Goal: Complete application form: Complete application form

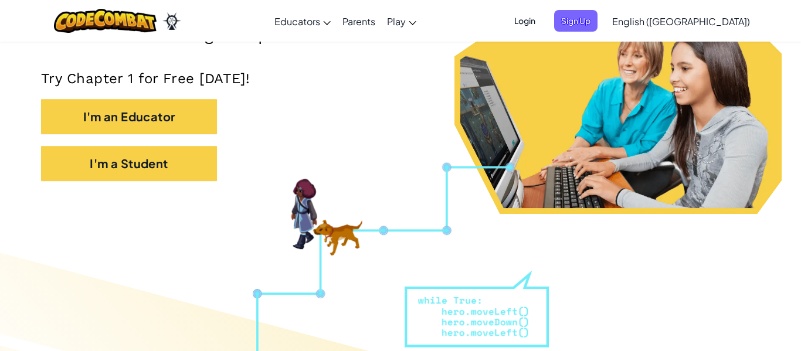
scroll to position [229, 0]
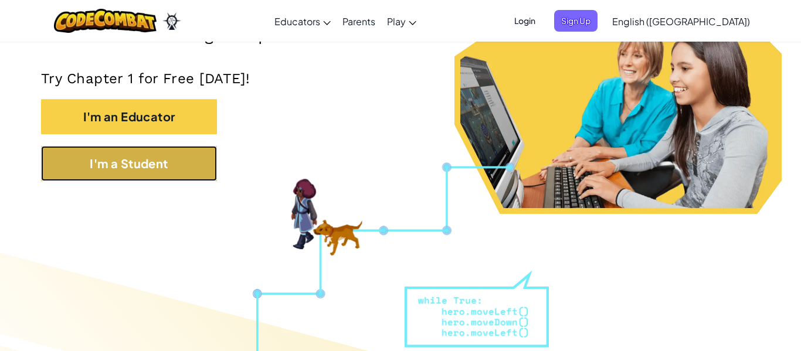
click at [137, 171] on button "I'm a Student" at bounding box center [129, 163] width 176 height 35
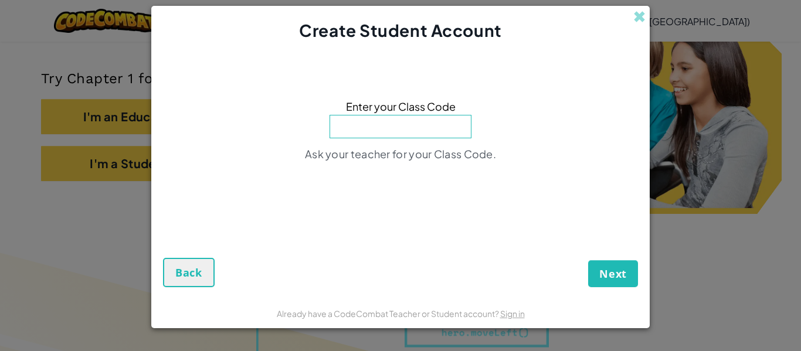
click at [404, 135] on input at bounding box center [401, 126] width 142 height 23
click at [620, 288] on form "Enter your Class Code 676789 Ask your teacher for your Class Code. Next Back" at bounding box center [400, 170] width 499 height 256
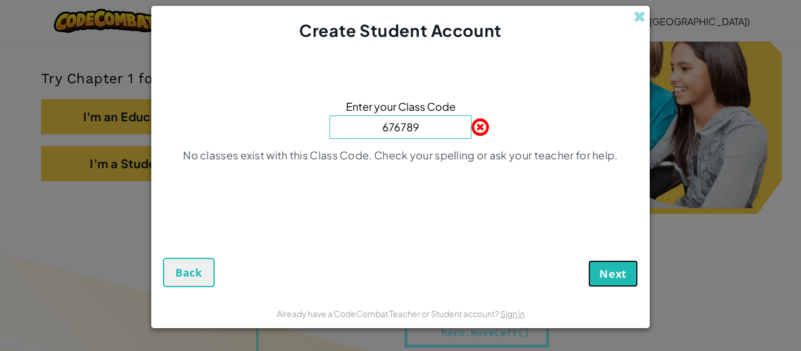
click at [615, 275] on span "Next" at bounding box center [613, 274] width 28 height 14
click at [431, 130] on input "676789" at bounding box center [401, 127] width 142 height 23
type input "6"
click at [617, 258] on div "Next Back" at bounding box center [400, 250] width 475 height 73
click at [616, 262] on button "Next" at bounding box center [613, 273] width 50 height 27
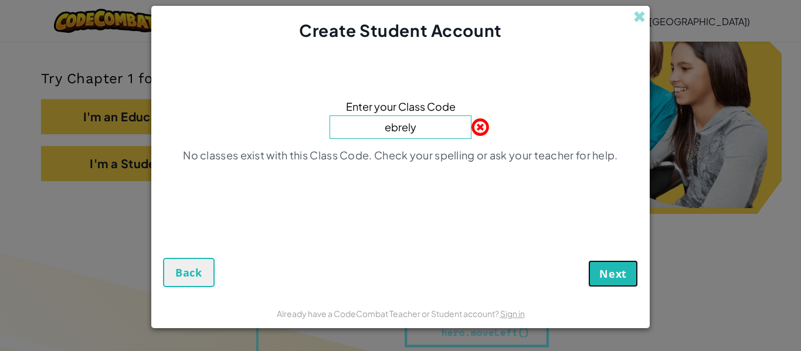
click at [616, 262] on button "Next" at bounding box center [613, 273] width 50 height 27
click at [611, 270] on span "Next" at bounding box center [613, 274] width 28 height 14
click at [472, 124] on span at bounding box center [472, 127] width 0 height 23
click at [446, 126] on input "ebrely" at bounding box center [401, 127] width 142 height 23
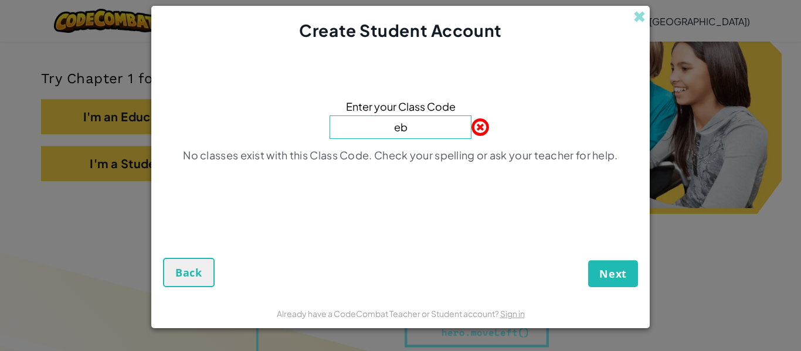
type input "e"
type input "z"
click at [624, 276] on span "Next" at bounding box center [613, 274] width 28 height 14
click at [461, 132] on input "youth middle school" at bounding box center [401, 127] width 142 height 23
click at [602, 263] on button "Next" at bounding box center [613, 273] width 50 height 27
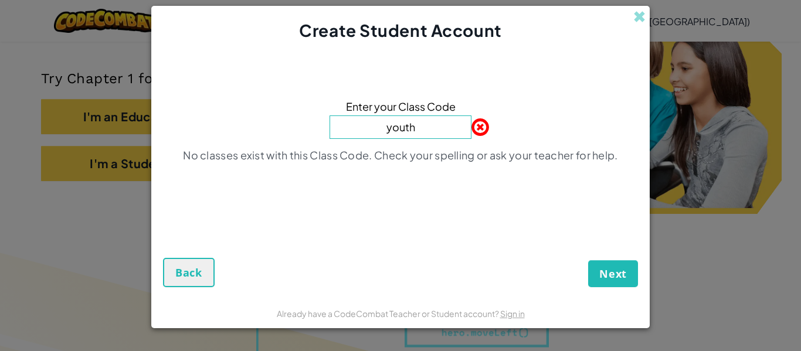
click at [449, 131] on input "youth" at bounding box center [401, 127] width 142 height 23
type input "y"
click at [647, 13] on div "Create Student Account" at bounding box center [400, 24] width 499 height 37
click at [645, 14] on span at bounding box center [639, 17] width 12 height 12
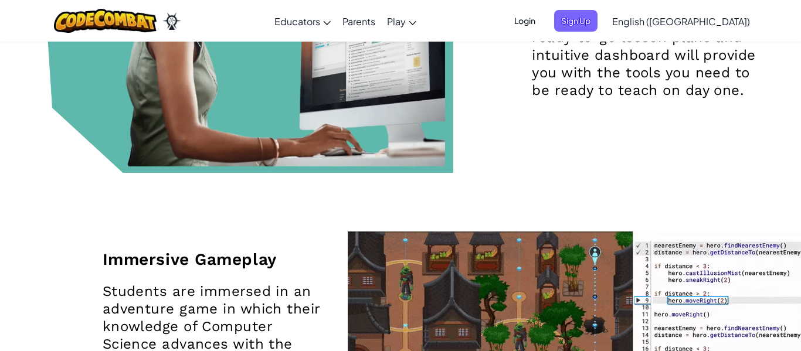
scroll to position [1328, 0]
